Goal: Task Accomplishment & Management: Manage account settings

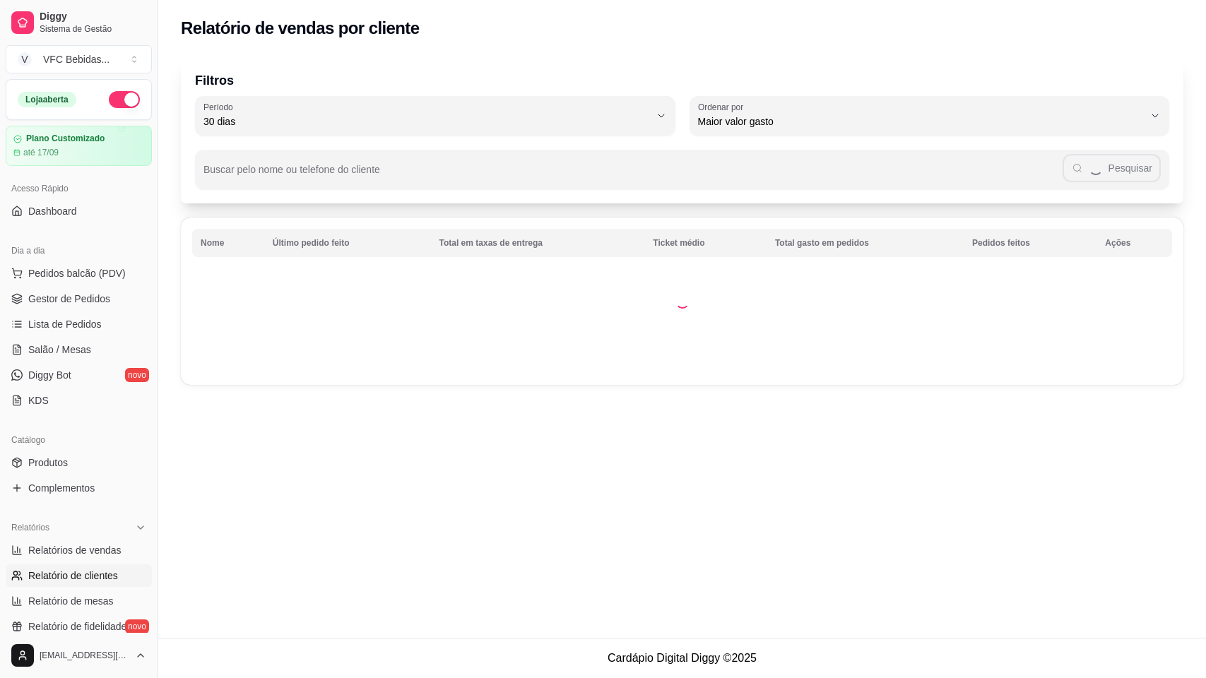
select select "30"
select select "HIGHEST_TOTAL_SPENT_WITH_ORDERS"
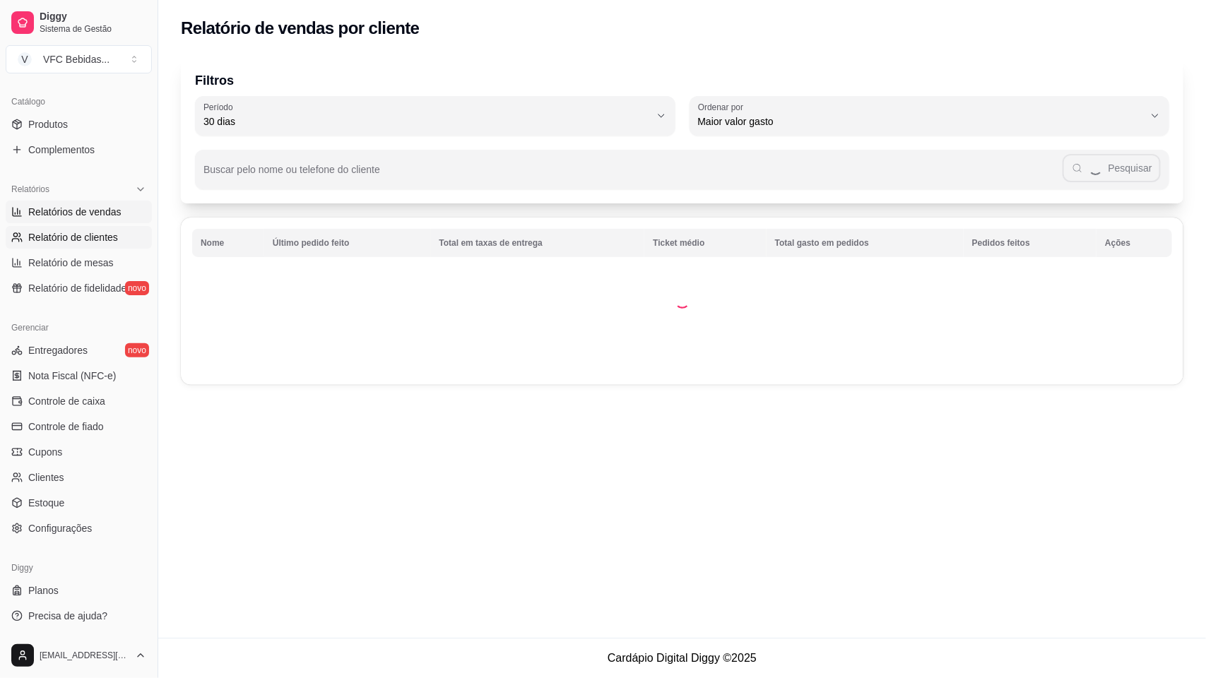
click at [64, 207] on span "Relatórios de vendas" at bounding box center [74, 212] width 93 height 14
select select "ALL"
select select "0"
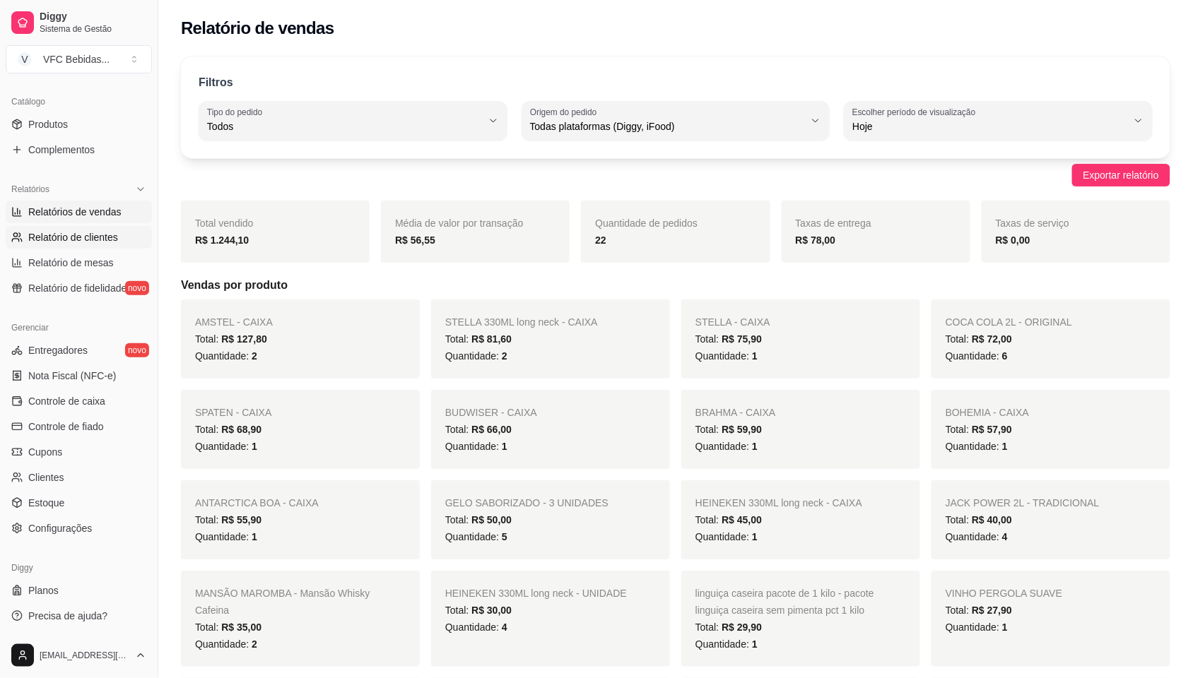
click at [73, 230] on link "Relatório de clientes" at bounding box center [79, 237] width 146 height 23
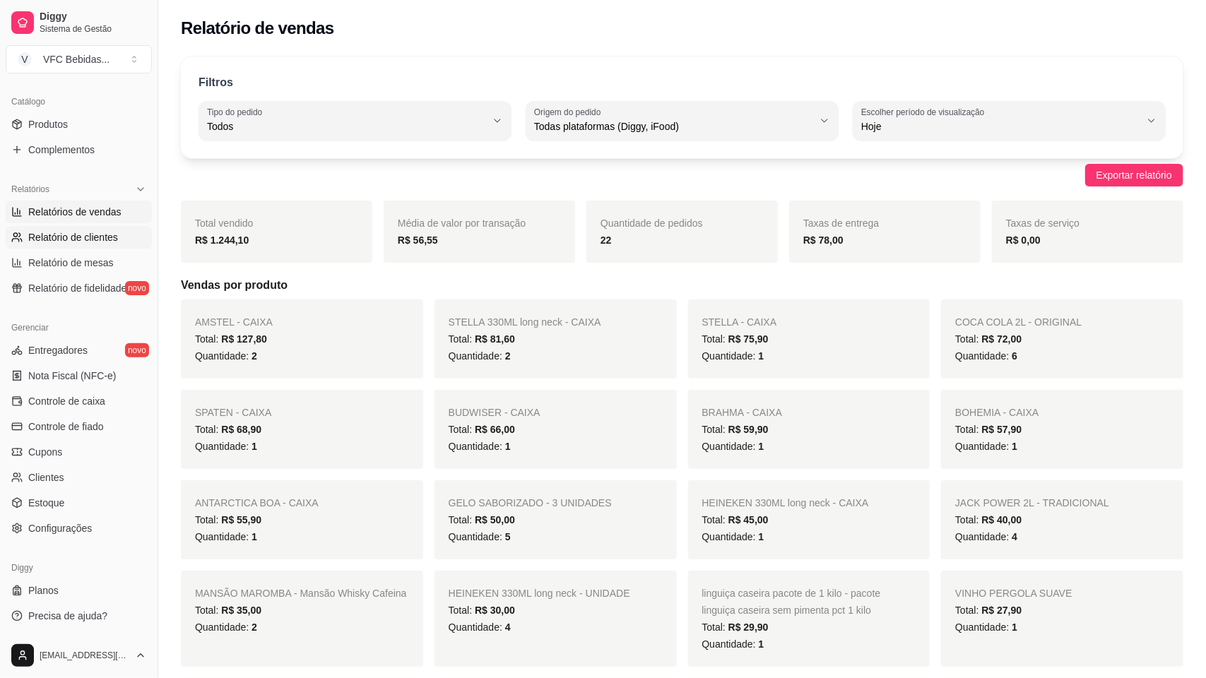
select select "30"
select select "HIGHEST_TOTAL_SPENT_WITH_ORDERS"
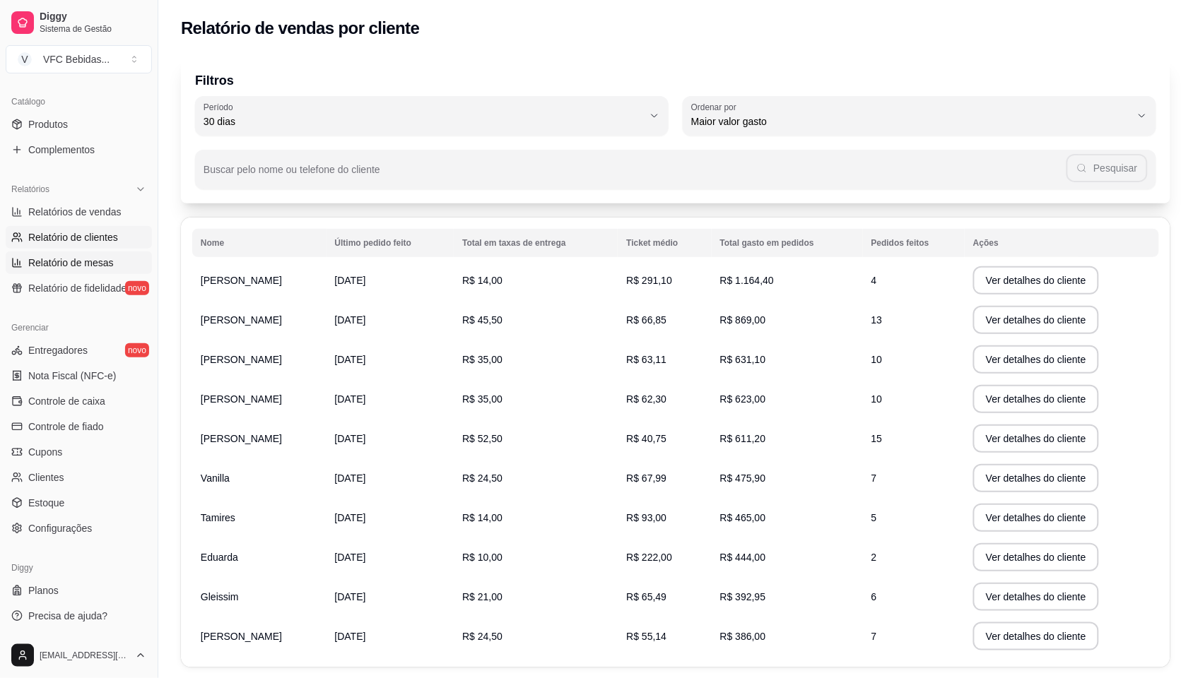
click at [76, 266] on span "Relatório de mesas" at bounding box center [70, 263] width 85 height 14
select select "TOTAL_OF_ORDERS"
select select "7"
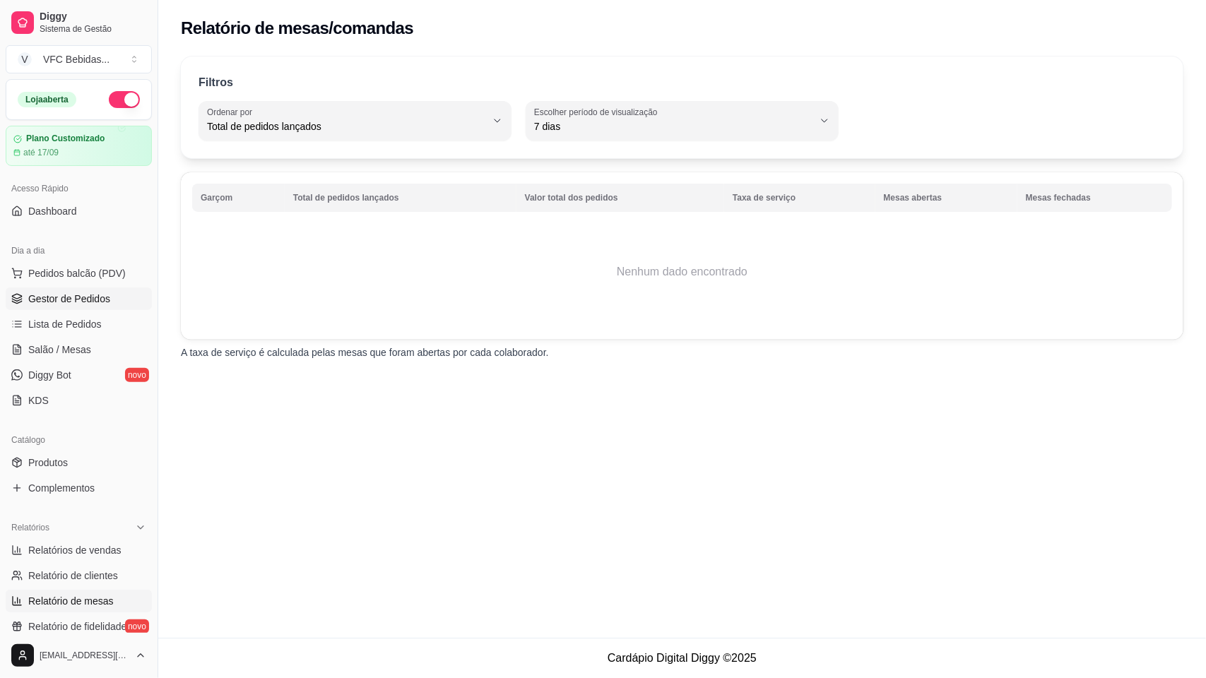
click at [45, 304] on span "Gestor de Pedidos" at bounding box center [69, 299] width 82 height 14
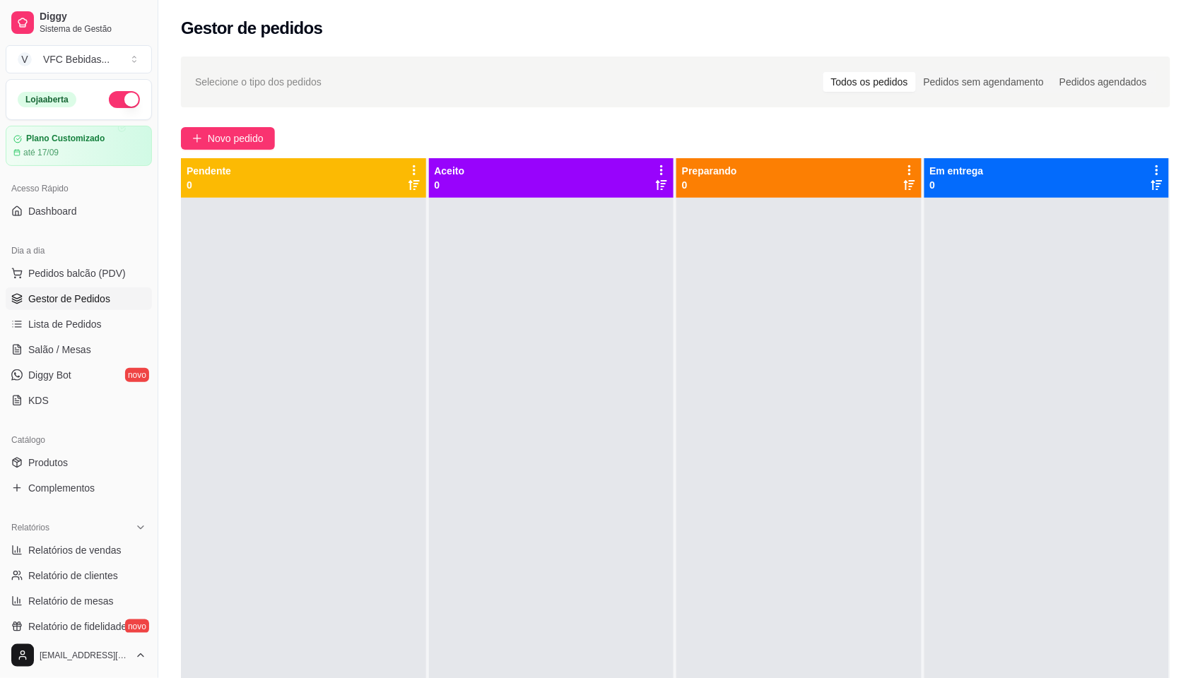
click at [134, 100] on div "Loja aberta" at bounding box center [78, 100] width 145 height 40
click at [119, 92] on button "button" at bounding box center [124, 99] width 31 height 17
click at [404, 571] on div at bounding box center [303, 537] width 245 height 678
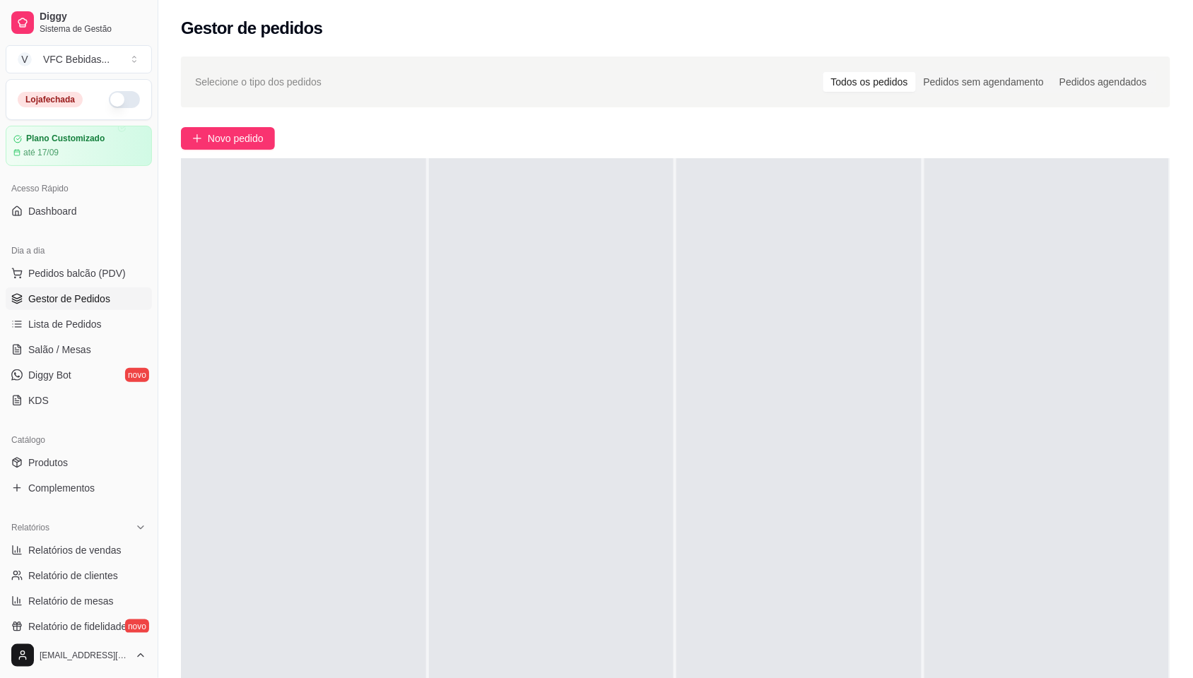
scroll to position [215, 0]
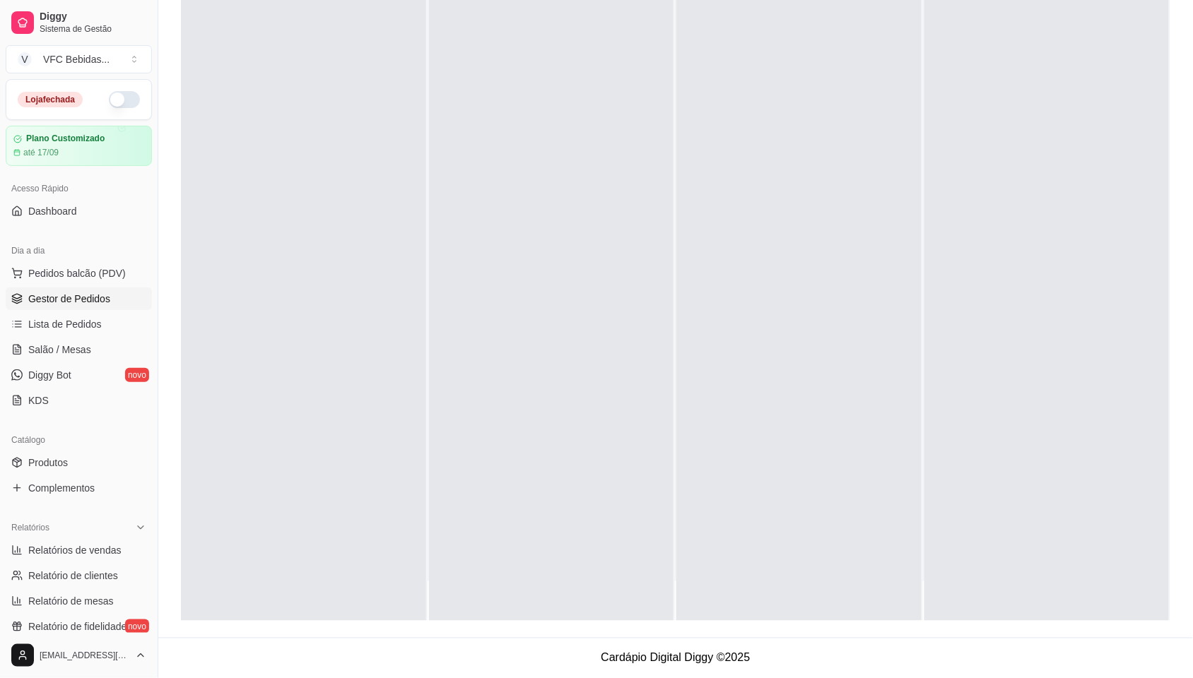
drag, startPoint x: 927, startPoint y: 64, endPoint x: 757, endPoint y: 36, distance: 172.5
click at [926, 58] on div at bounding box center [1046, 282] width 245 height 678
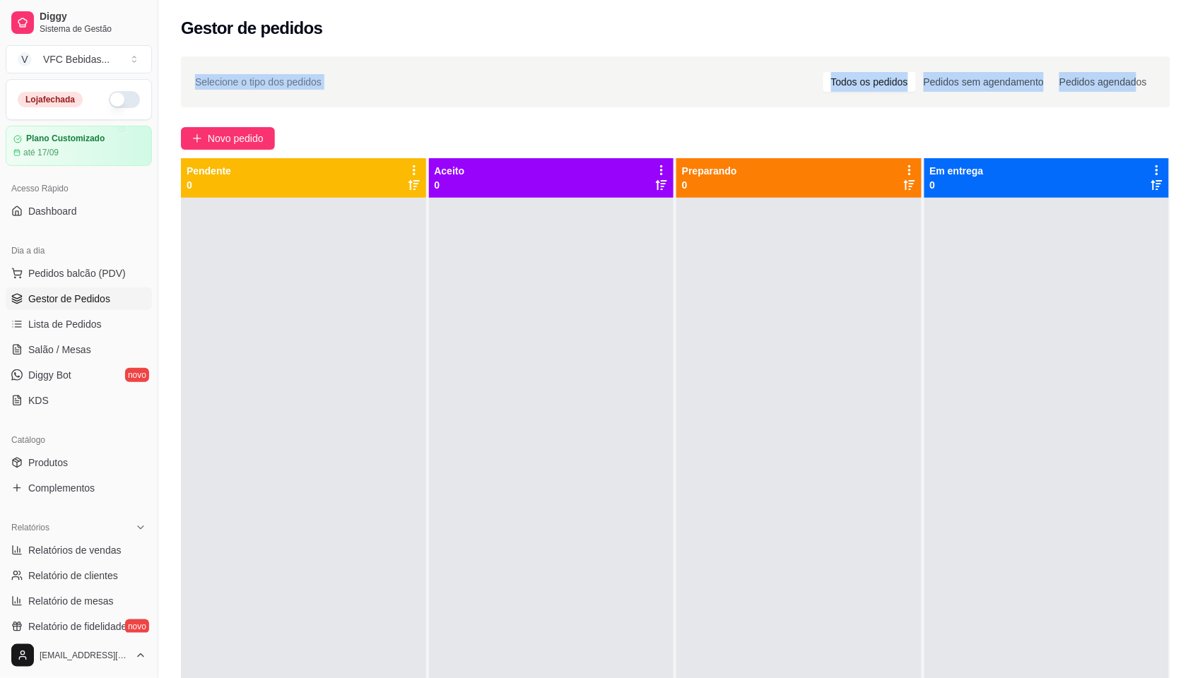
drag, startPoint x: 1126, startPoint y: 0, endPoint x: 1138, endPoint y: 106, distance: 106.7
click at [1138, 106] on div "Gestor de pedidos Selecione o tipo dos pedidos Todos os pedidos Pedidos sem age…" at bounding box center [675, 426] width 1034 height 853
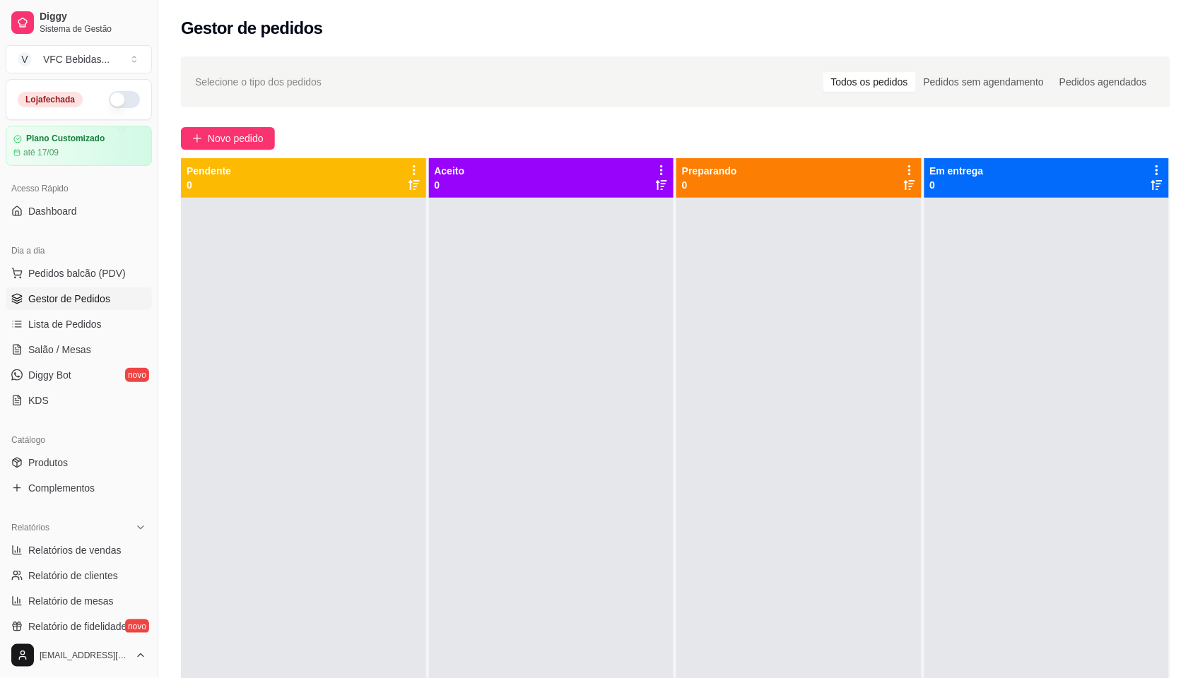
drag, startPoint x: 1138, startPoint y: 106, endPoint x: 963, endPoint y: 232, distance: 215.1
click at [963, 232] on div at bounding box center [1046, 537] width 245 height 678
